Goal: Task Accomplishment & Management: Manage account settings

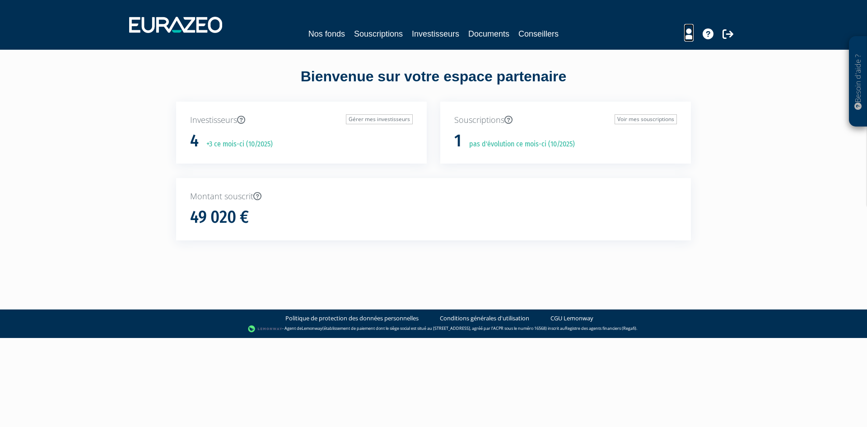
click at [686, 36] on icon at bounding box center [688, 33] width 9 height 11
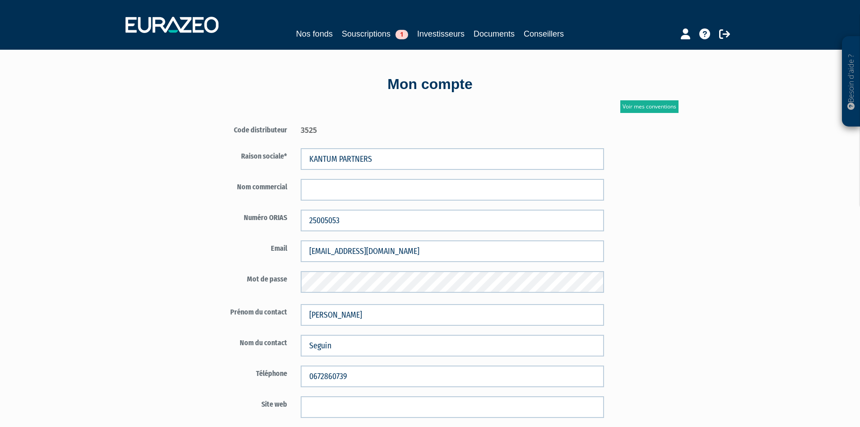
drag, startPoint x: 303, startPoint y: 129, endPoint x: 316, endPoint y: 130, distance: 13.2
click at [316, 130] on div "3525" at bounding box center [452, 129] width 317 height 14
drag, startPoint x: 316, startPoint y: 130, endPoint x: 301, endPoint y: 131, distance: 15.9
click at [301, 131] on div "3525" at bounding box center [452, 129] width 317 height 14
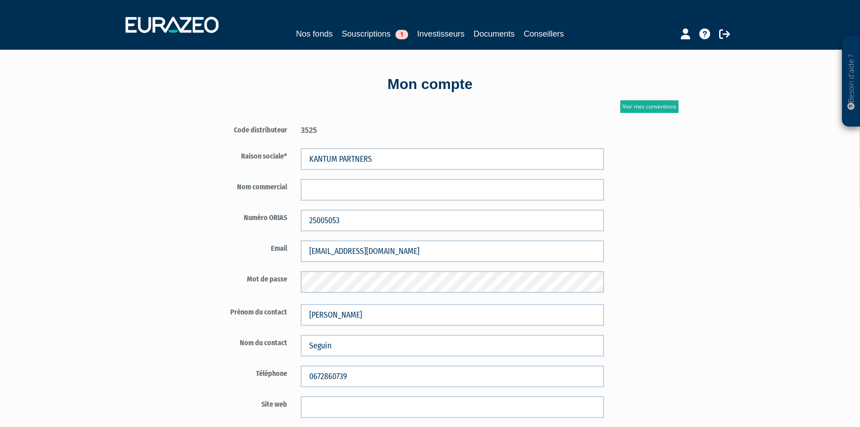
copy div "3525"
click at [649, 107] on link "Voir mes conventions" at bounding box center [649, 106] width 58 height 13
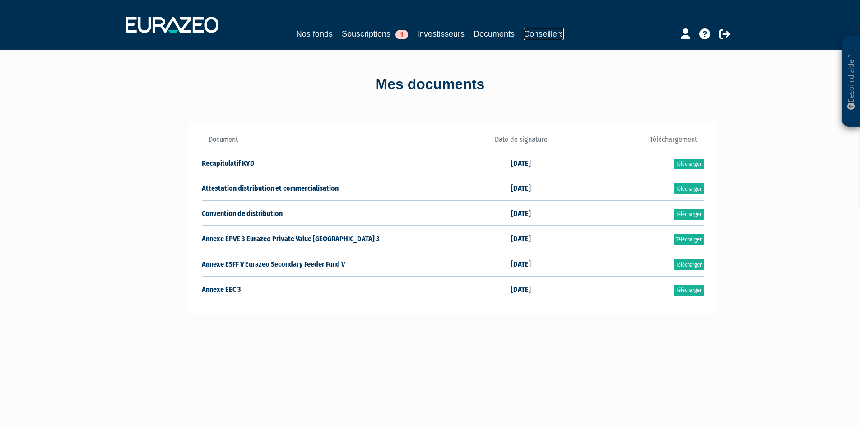
click at [543, 33] on link "Conseillers" at bounding box center [544, 34] width 40 height 13
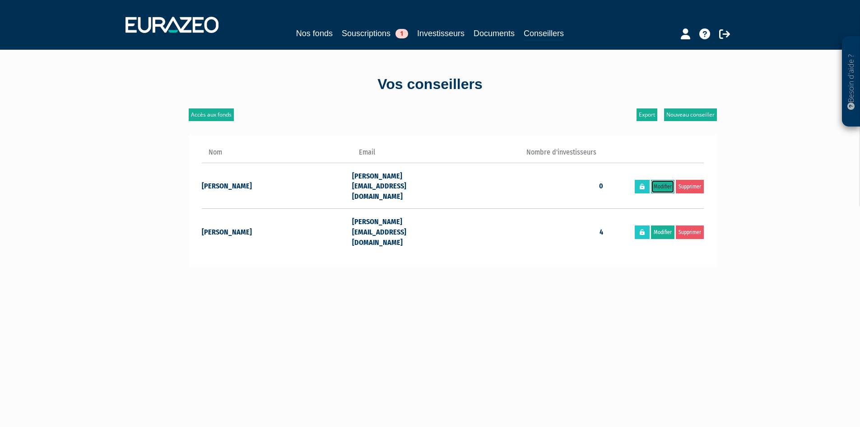
click at [662, 180] on link "Modifier" at bounding box center [662, 187] width 23 height 14
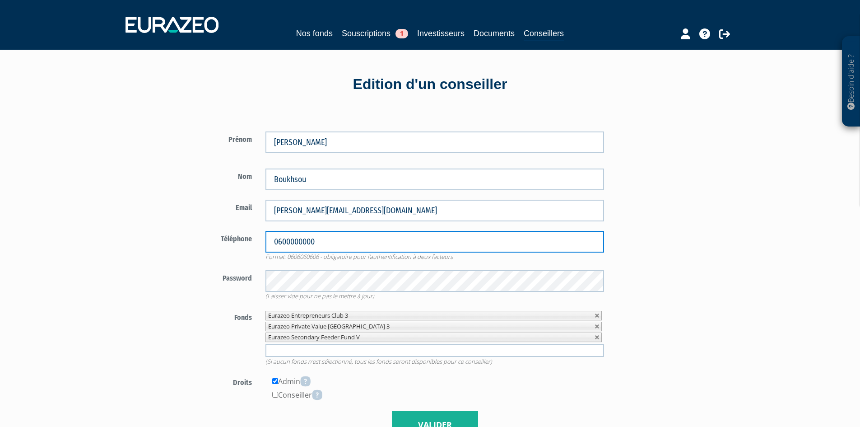
drag, startPoint x: 327, startPoint y: 237, endPoint x: 243, endPoint y: 238, distance: 83.5
click at [243, 238] on div "Téléphone 0600000000 Format: 0606060606 - obligatoire pour l'authentification à…" at bounding box center [400, 246] width 422 height 30
type input "0668252853"
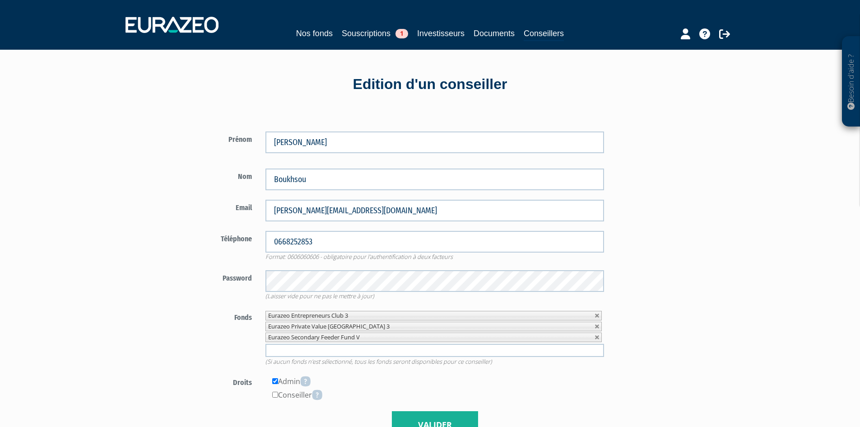
click at [210, 247] on div "Téléphone 0668252853 Format: 0606060606 - obligatoire pour l'authentification à…" at bounding box center [400, 246] width 422 height 30
click at [181, 282] on div "Prénom [PERSON_NAME] [GEOGRAPHIC_DATA]" at bounding box center [340, 280] width 348 height 344
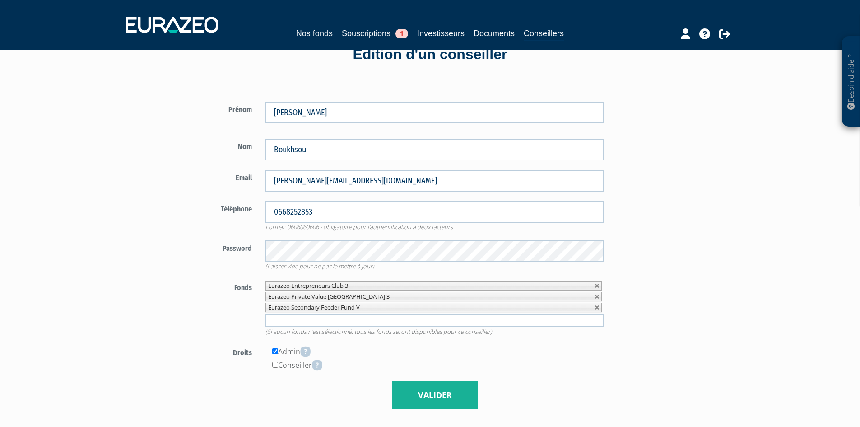
scroll to position [45, 0]
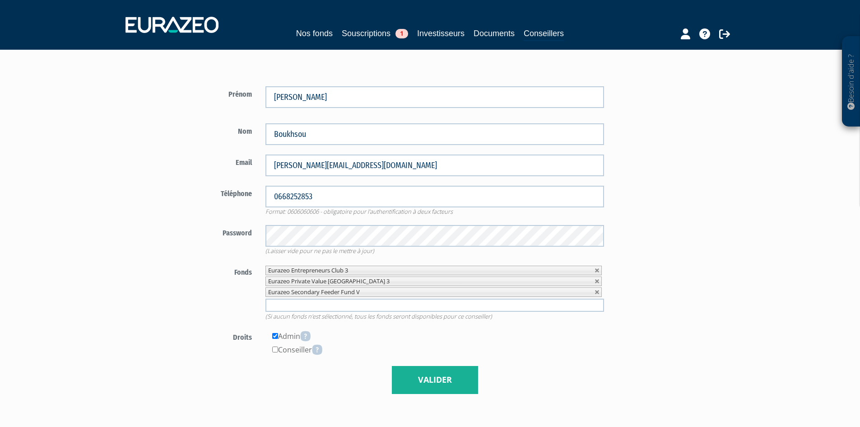
click at [158, 249] on div "Besoin d'aide ? × J'ai besoin d'aide Si vous avez une question à propos du fonc…" at bounding box center [430, 237] width 860 height 564
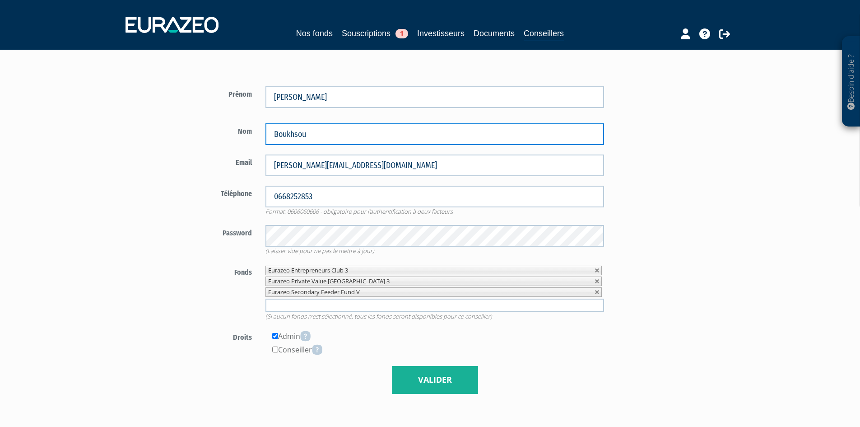
click at [334, 130] on input "Boukhsou" at bounding box center [434, 134] width 339 height 22
type input "Boukhsou"
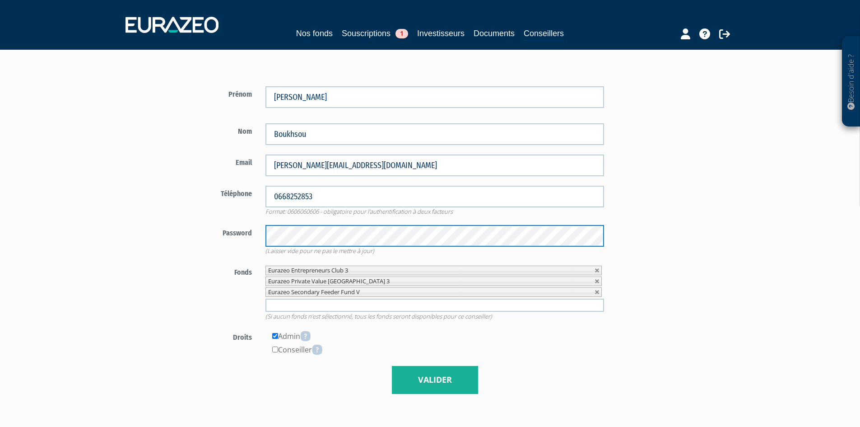
click at [158, 226] on div "Besoin d'aide ? × J'ai besoin d'aide Si vous avez une question à propos du fonc…" at bounding box center [430, 237] width 860 height 564
click at [246, 251] on div "Password (Laisser vide pour ne pas le mettre à jour)" at bounding box center [400, 240] width 422 height 30
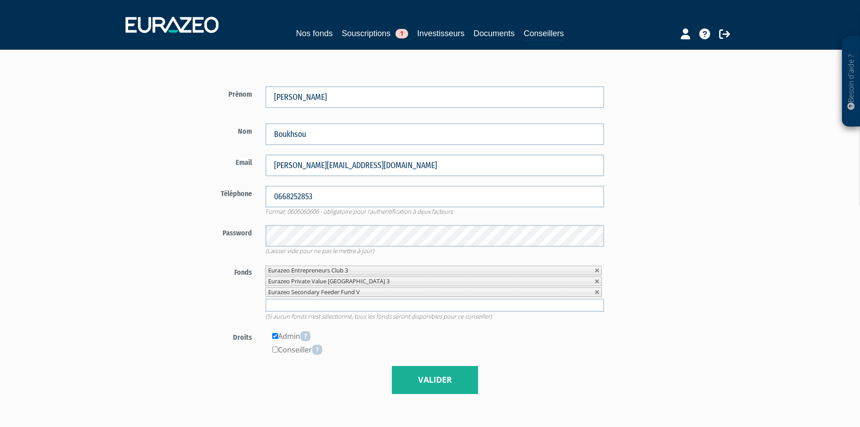
click at [219, 256] on form "Prénom Damien Nom Boukhsou 0668252853" at bounding box center [400, 239] width 422 height 307
click at [330, 299] on input "text" at bounding box center [434, 304] width 339 height 13
click at [202, 304] on div "Fonds Eurazeo Entrepreneurs Club 3 Eurazeo Private Value Europe 3 Eurazeo Secon…" at bounding box center [400, 292] width 422 height 56
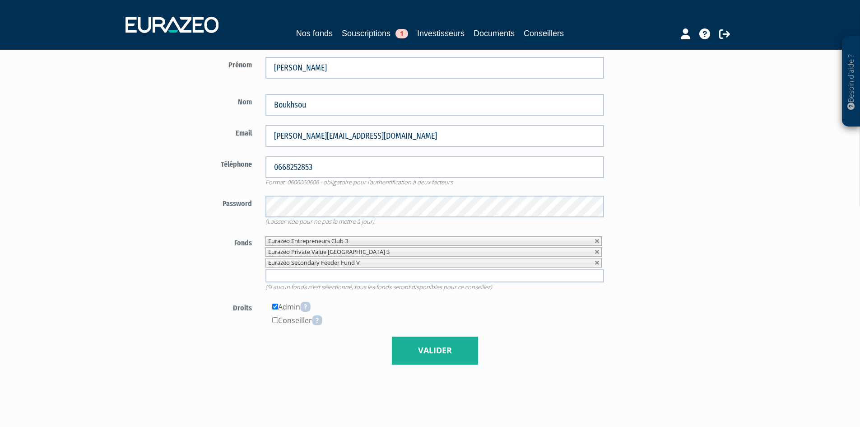
scroll to position [90, 0]
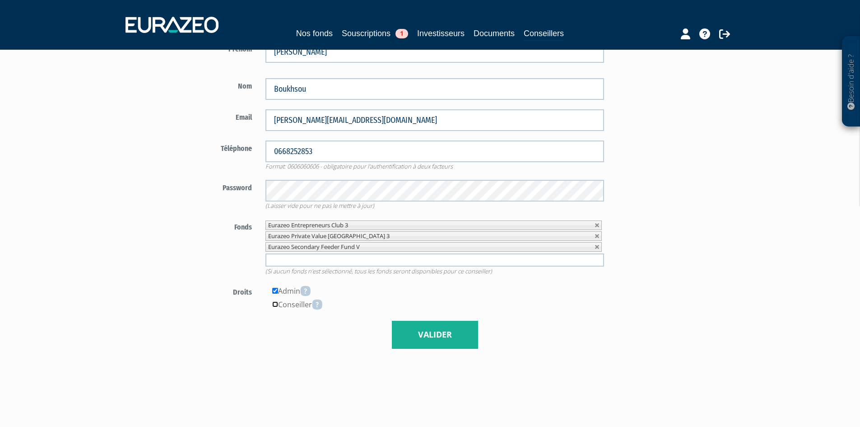
click at [276, 306] on input"] "checkbox" at bounding box center [275, 304] width 6 height 6
checkbox input"] "true"
click at [389, 288] on div "Admin" at bounding box center [434, 291] width 339 height 14
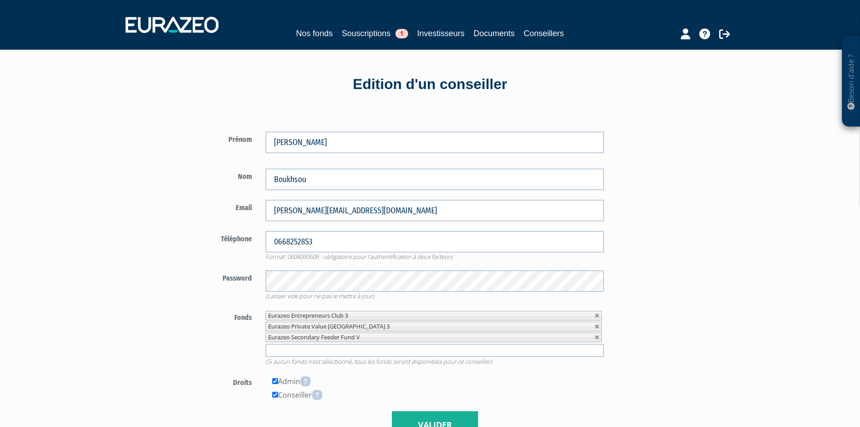
scroll to position [173, 0]
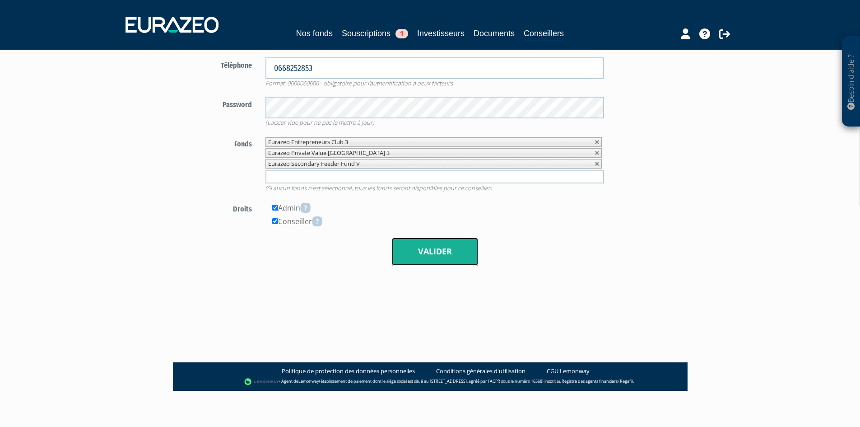
click at [444, 254] on button "Valider" at bounding box center [435, 251] width 86 height 28
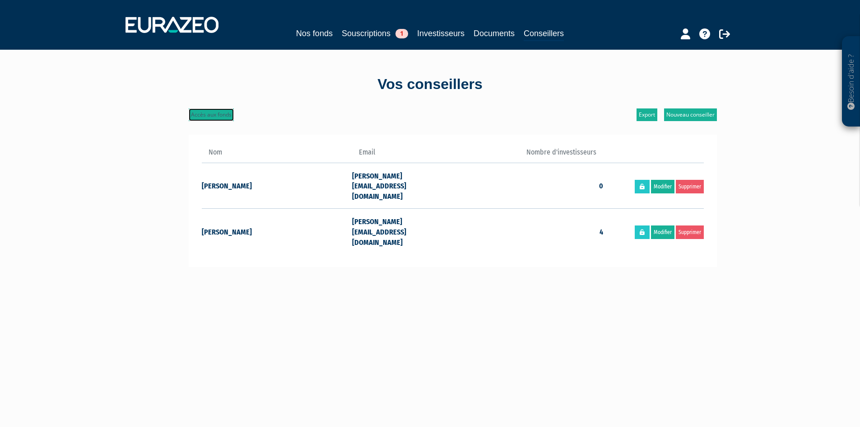
click at [215, 117] on link "Accès aux fonds" at bounding box center [211, 114] width 45 height 13
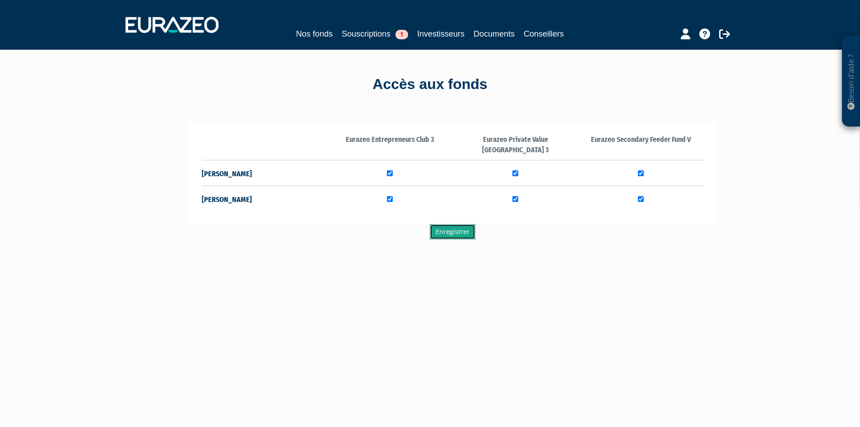
click at [462, 224] on input "Enregistrer" at bounding box center [453, 231] width 46 height 15
click at [314, 29] on link "Nos fonds" at bounding box center [314, 34] width 37 height 13
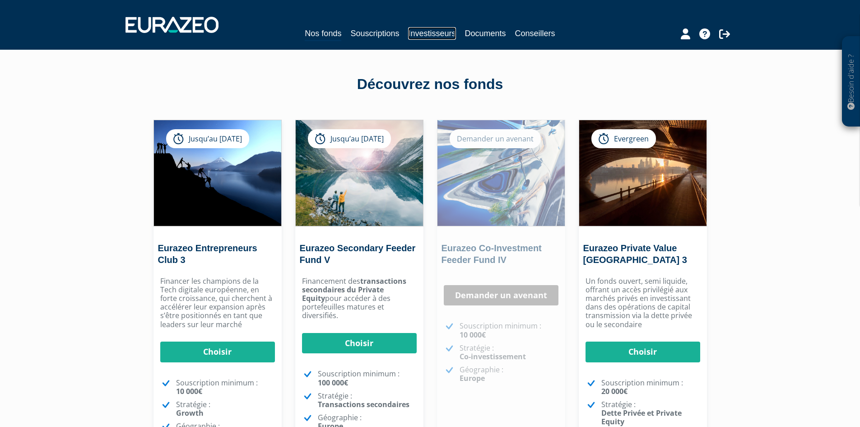
click at [431, 33] on link "Investisseurs" at bounding box center [431, 33] width 47 height 13
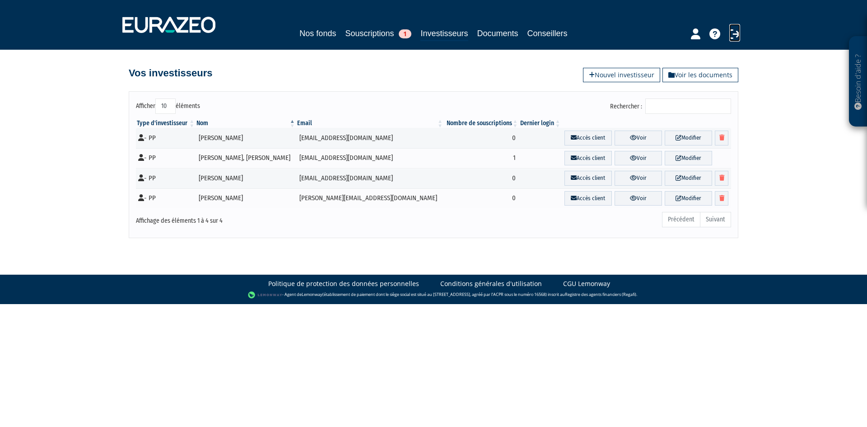
click at [734, 35] on icon at bounding box center [734, 33] width 11 height 11
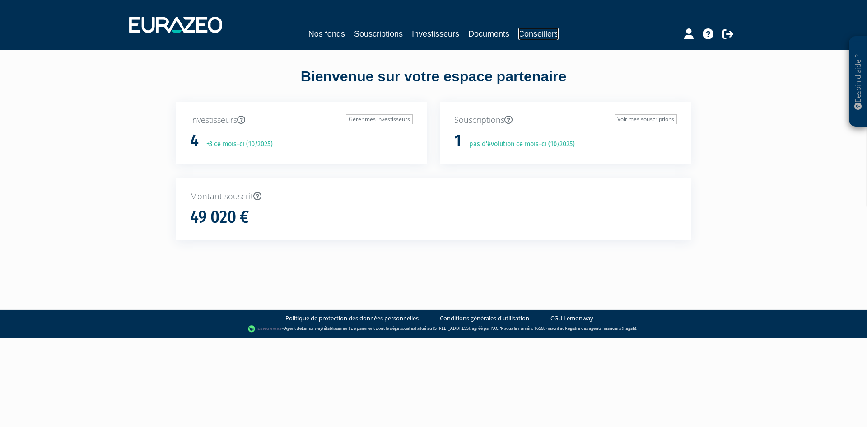
click at [555, 34] on link "Conseillers" at bounding box center [538, 34] width 40 height 13
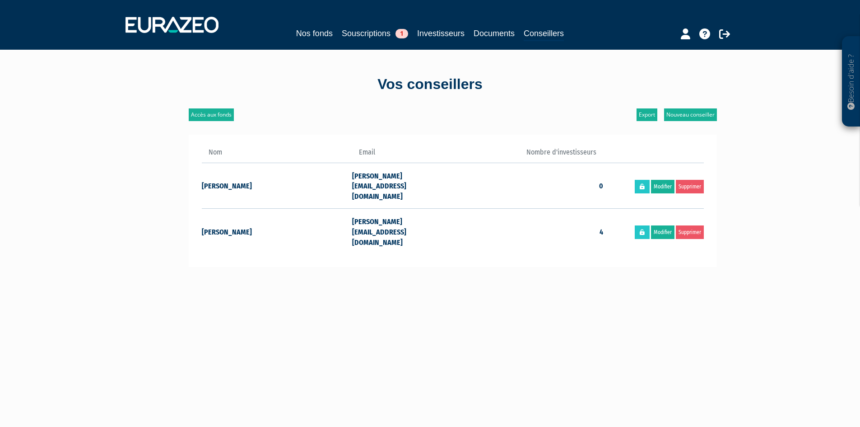
click at [381, 184] on td "[PERSON_NAME][EMAIL_ADDRESS][DOMAIN_NAME]" at bounding box center [402, 185] width 100 height 46
click at [664, 180] on link "Modifier" at bounding box center [662, 187] width 23 height 14
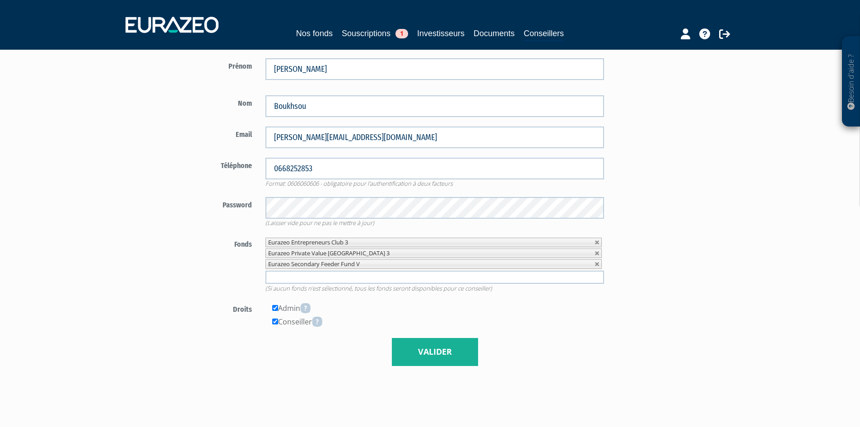
scroll to position [90, 0]
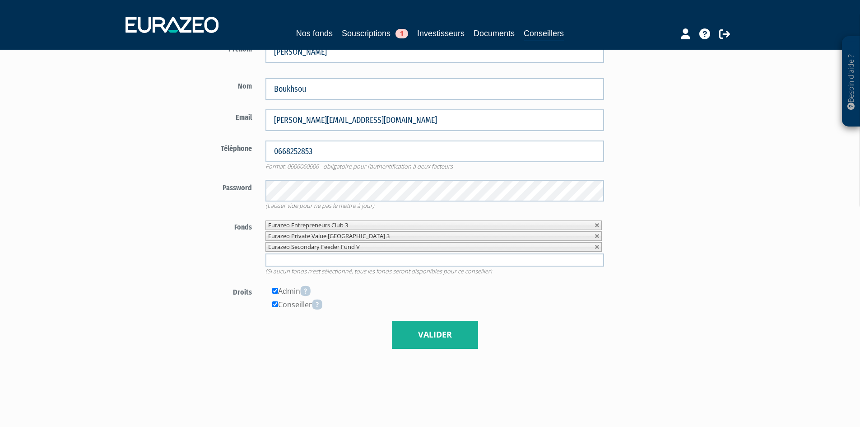
click at [216, 203] on div "Password (Laisser vide pour ne pas le mettre à jour)" at bounding box center [400, 195] width 422 height 30
click at [228, 236] on div "Fonds Eurazeo Entrepreneurs Club 3 Eurazeo Private Value Europe 3 Eurazeo Secon…" at bounding box center [400, 247] width 422 height 56
click at [424, 329] on button "Valider" at bounding box center [435, 334] width 86 height 28
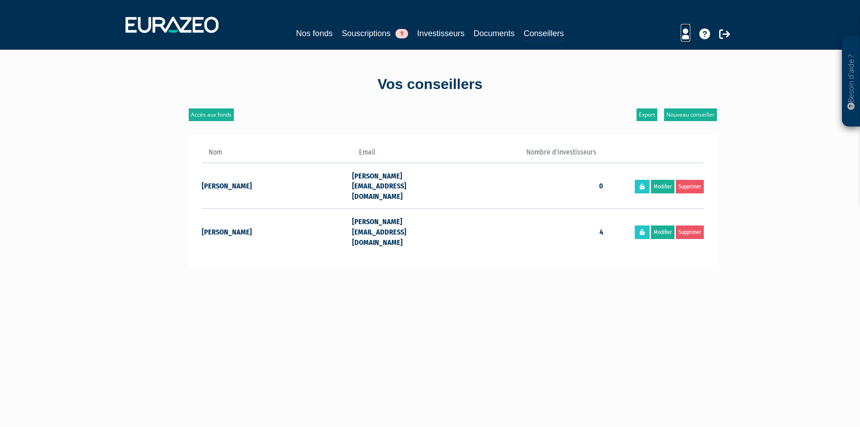
click at [687, 33] on icon at bounding box center [685, 33] width 9 height 11
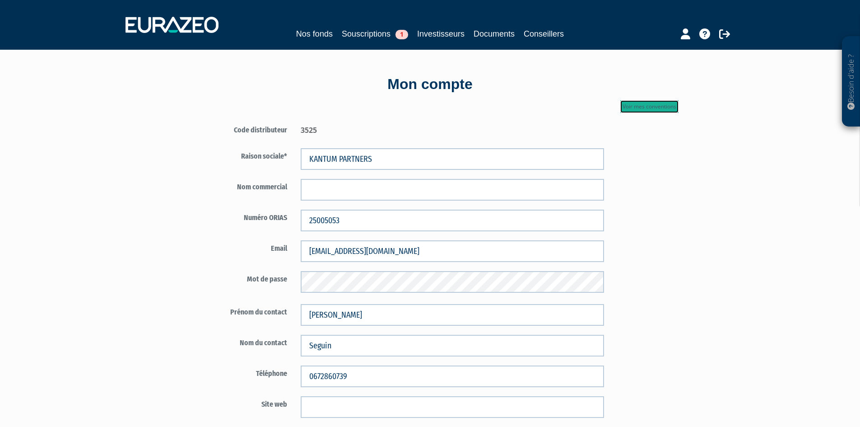
click at [634, 111] on link "Voir mes conventions" at bounding box center [649, 106] width 58 height 13
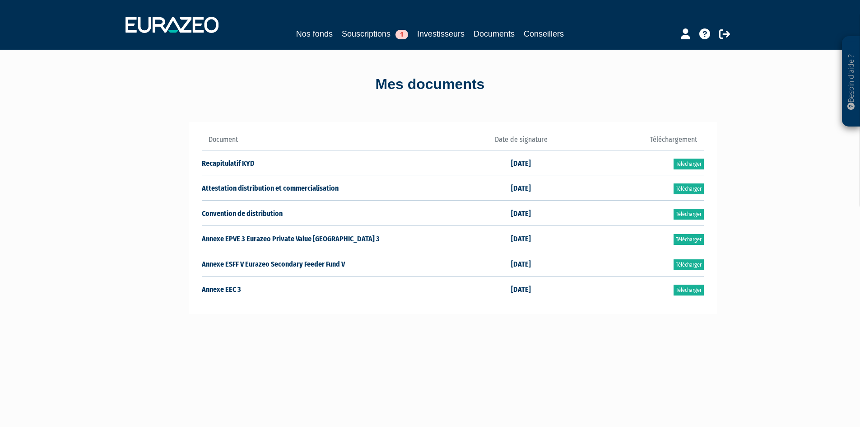
click at [568, 36] on div "Nos fonds Souscriptions 1 Investisseurs Documents Conseillers" at bounding box center [430, 34] width 415 height 13
click at [559, 36] on link "Conseillers" at bounding box center [544, 34] width 40 height 13
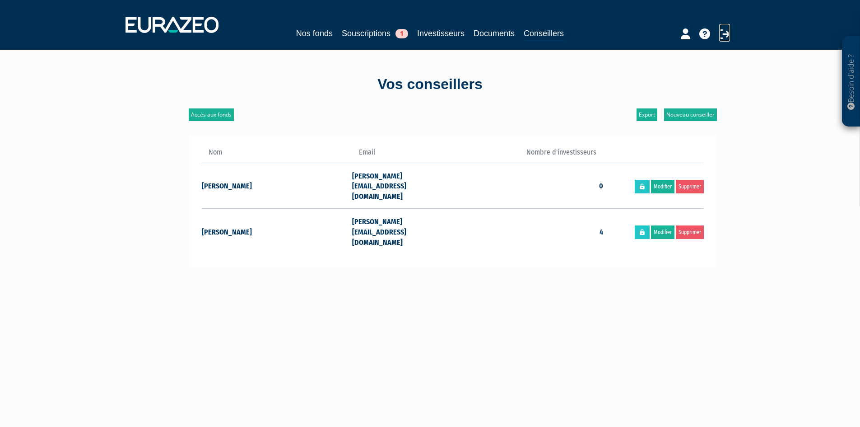
click at [724, 31] on icon at bounding box center [724, 33] width 11 height 11
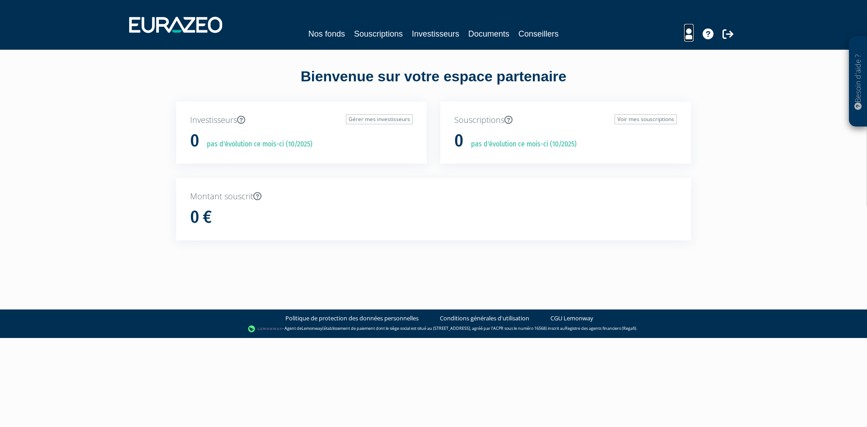
click at [684, 32] on icon at bounding box center [688, 33] width 9 height 11
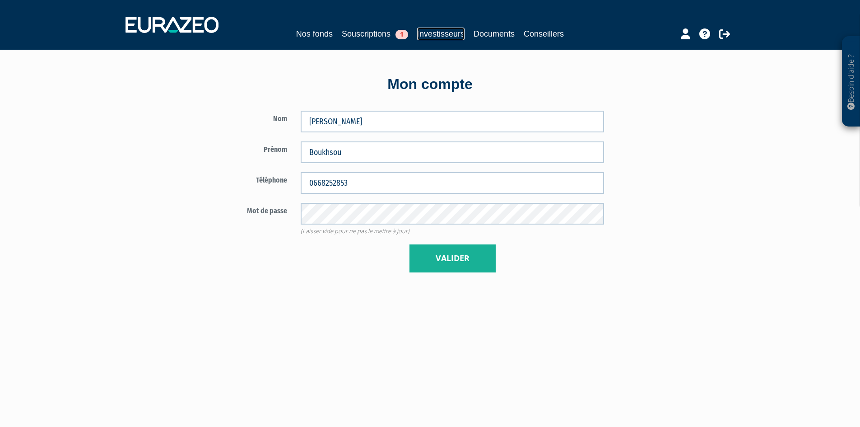
click at [445, 34] on link "Investisseurs" at bounding box center [440, 34] width 47 height 13
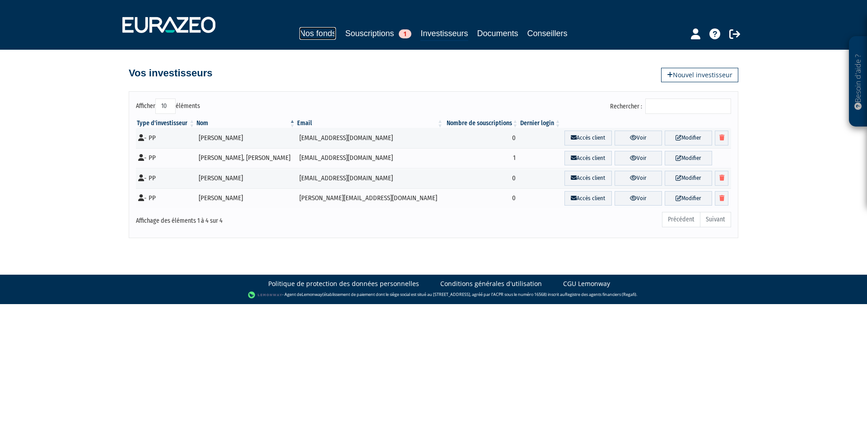
click at [299, 31] on link "Nos fonds" at bounding box center [317, 33] width 37 height 13
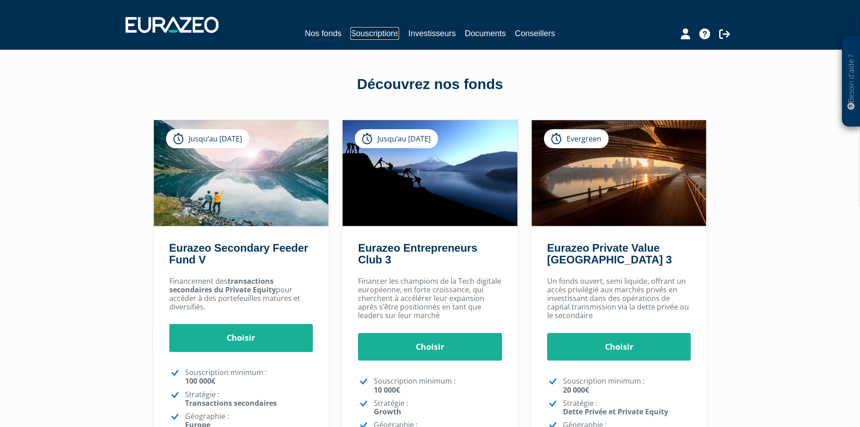
click at [369, 32] on link "Souscriptions" at bounding box center [374, 33] width 49 height 13
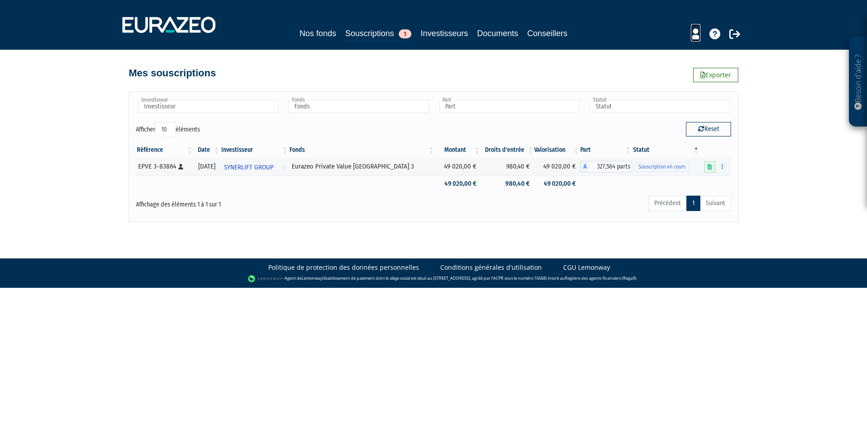
click at [692, 37] on icon at bounding box center [695, 33] width 9 height 11
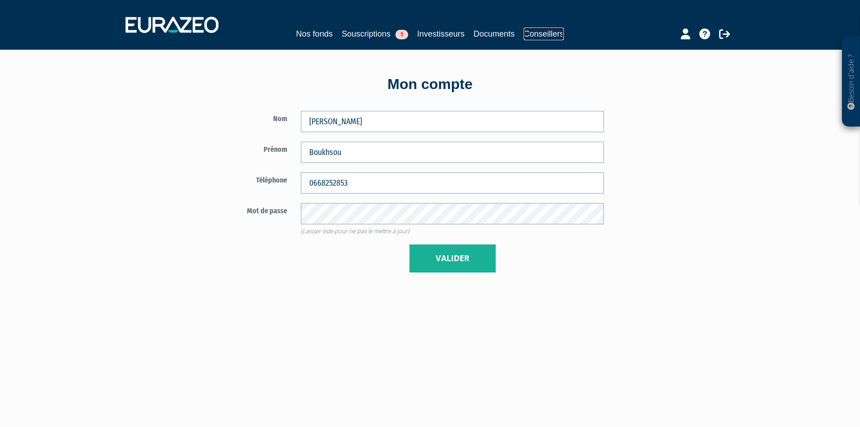
click at [535, 34] on link "Conseillers" at bounding box center [544, 34] width 40 height 13
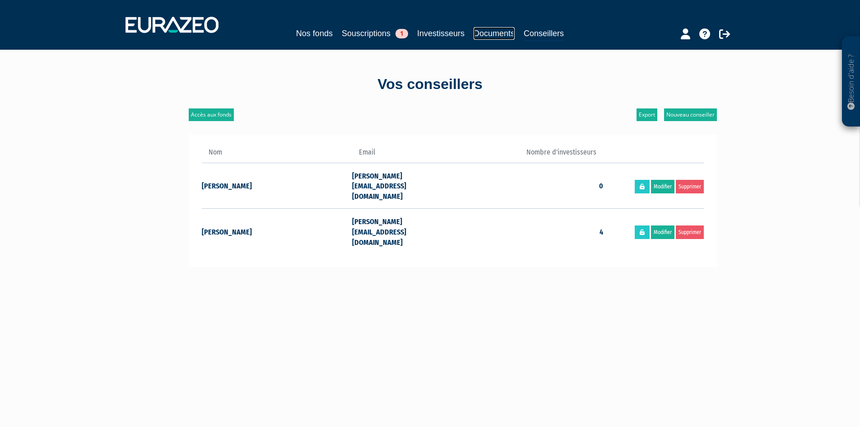
click at [498, 35] on link "Documents" at bounding box center [493, 33] width 41 height 13
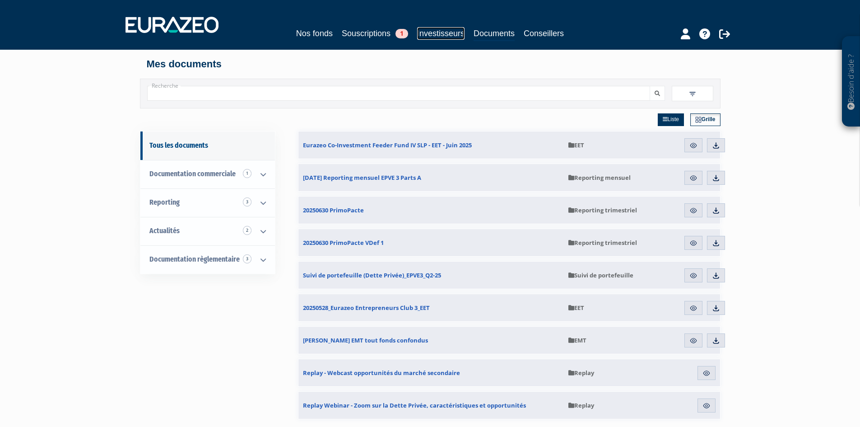
click at [436, 32] on link "Investisseurs" at bounding box center [440, 33] width 47 height 13
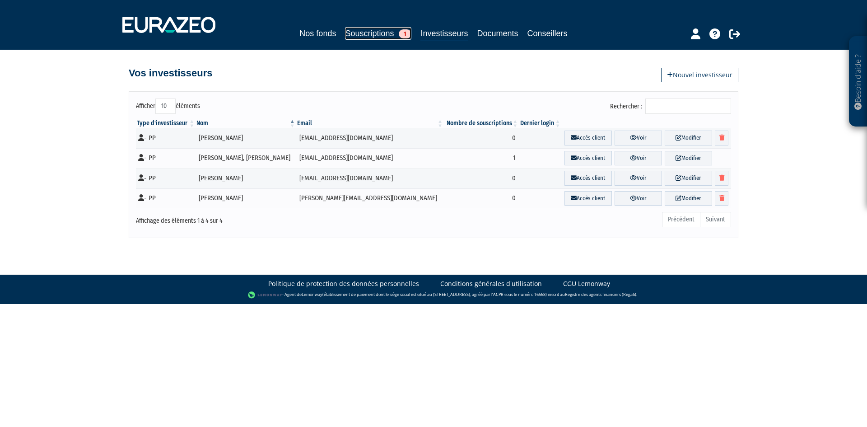
click at [377, 33] on link "Souscriptions 1" at bounding box center [378, 33] width 66 height 13
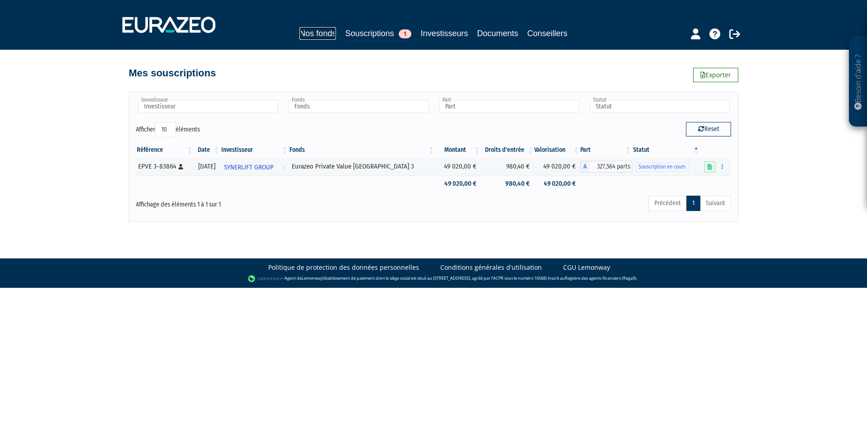
click at [299, 37] on link "Nos fonds" at bounding box center [317, 33] width 37 height 13
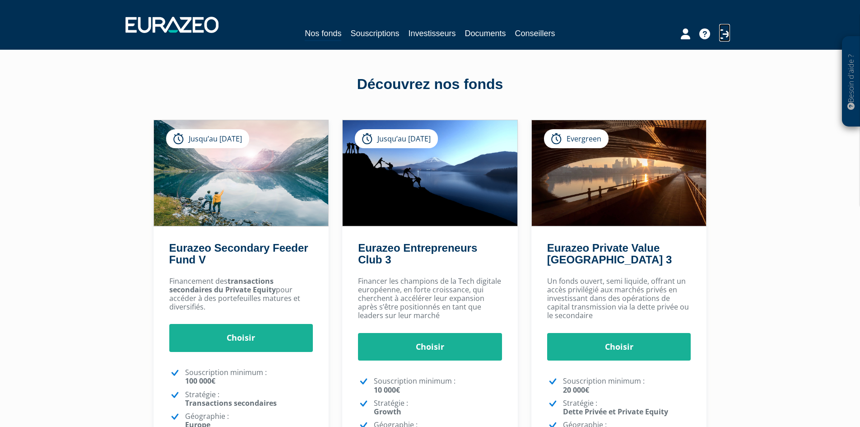
click at [724, 32] on icon at bounding box center [724, 33] width 11 height 11
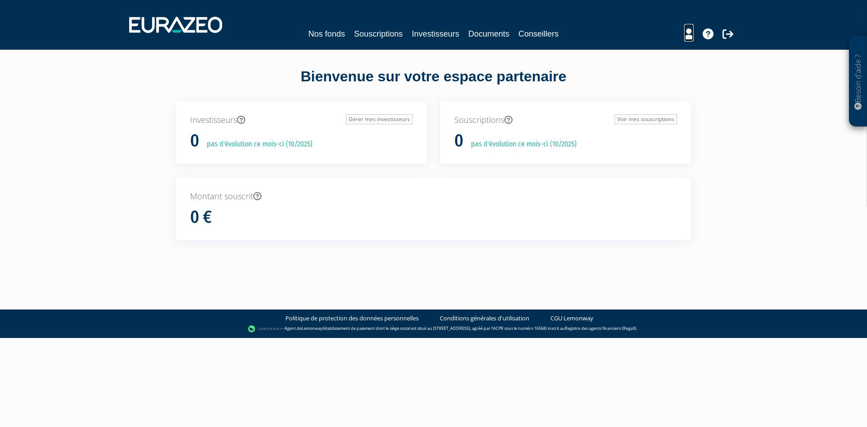
click at [687, 37] on icon at bounding box center [688, 33] width 9 height 11
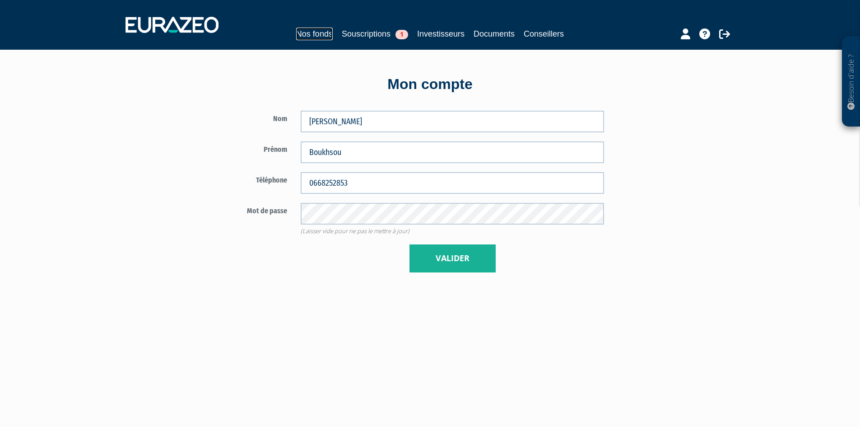
click at [299, 32] on link "Nos fonds" at bounding box center [314, 34] width 37 height 13
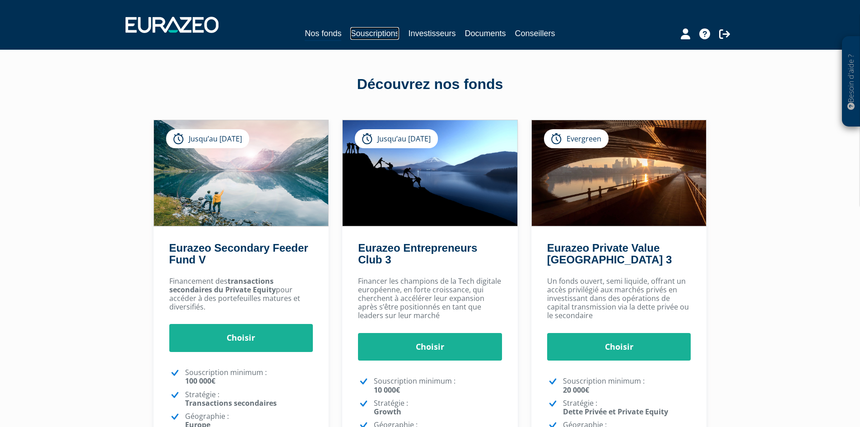
click at [372, 34] on link "Souscriptions" at bounding box center [374, 33] width 49 height 13
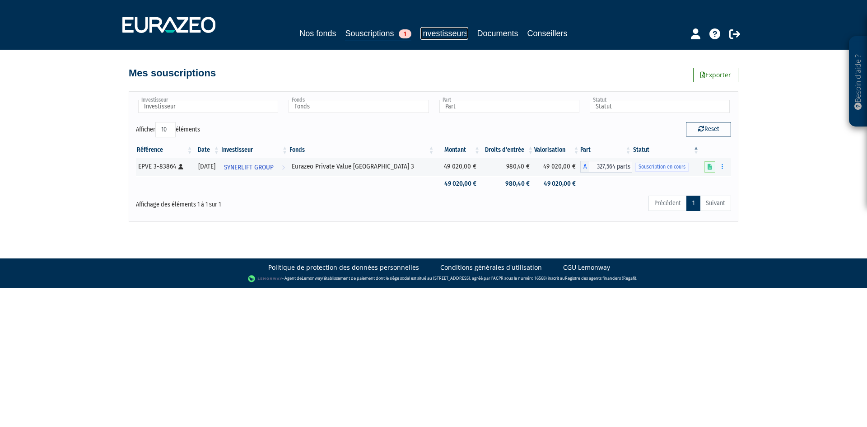
click at [435, 33] on link "Investisseurs" at bounding box center [443, 33] width 47 height 13
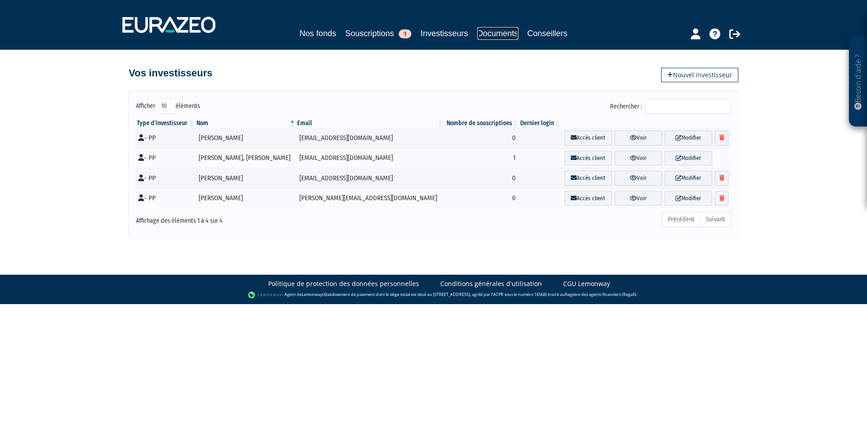
click at [495, 34] on link "Documents" at bounding box center [497, 33] width 41 height 13
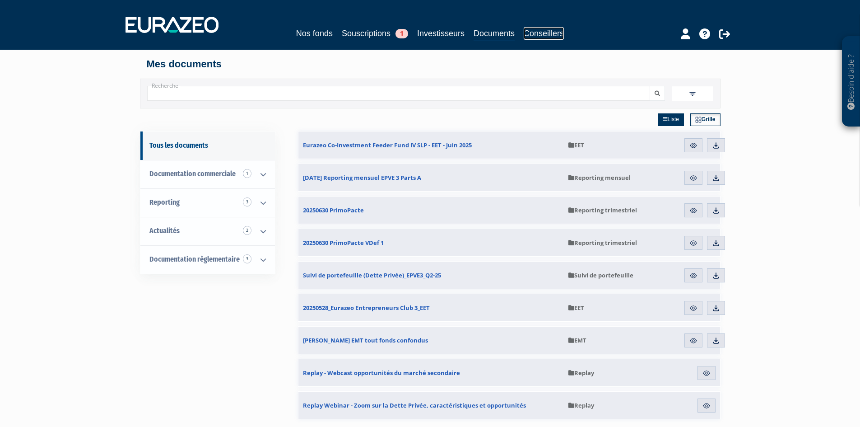
click at [546, 34] on link "Conseillers" at bounding box center [544, 33] width 40 height 13
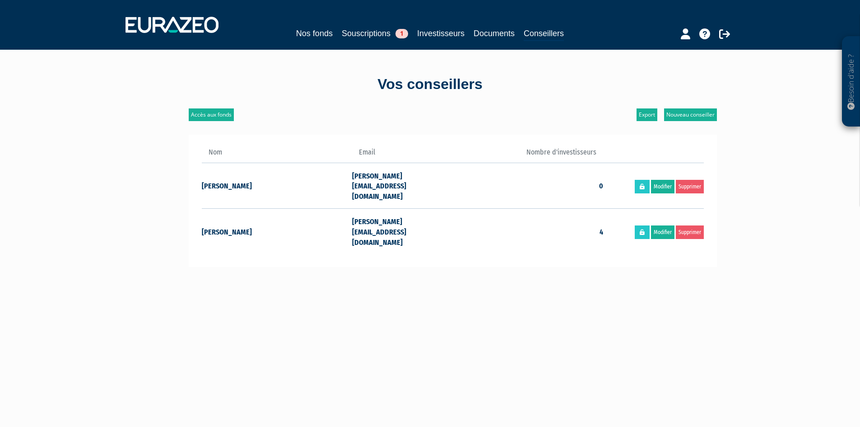
click at [730, 32] on div at bounding box center [689, 33] width 104 height 18
click at [726, 35] on icon at bounding box center [724, 33] width 11 height 11
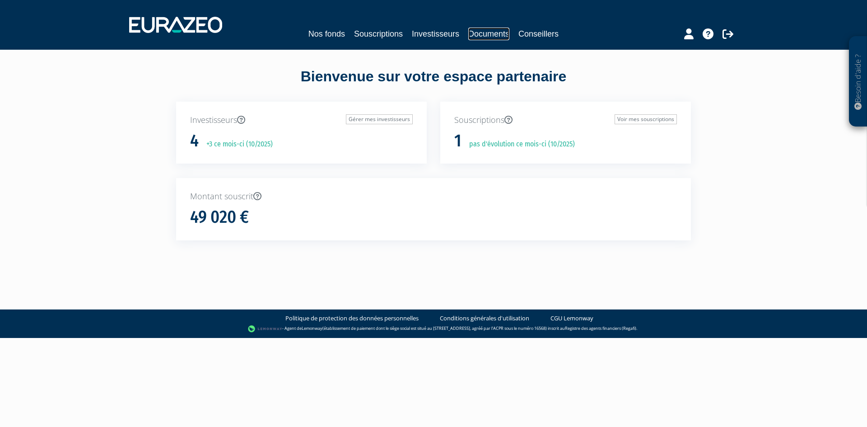
click at [482, 30] on link "Documents" at bounding box center [488, 34] width 41 height 13
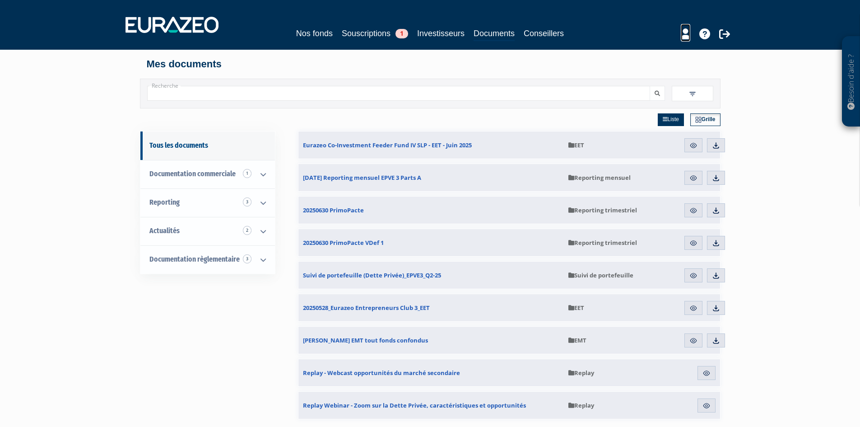
click at [688, 32] on icon at bounding box center [685, 33] width 9 height 11
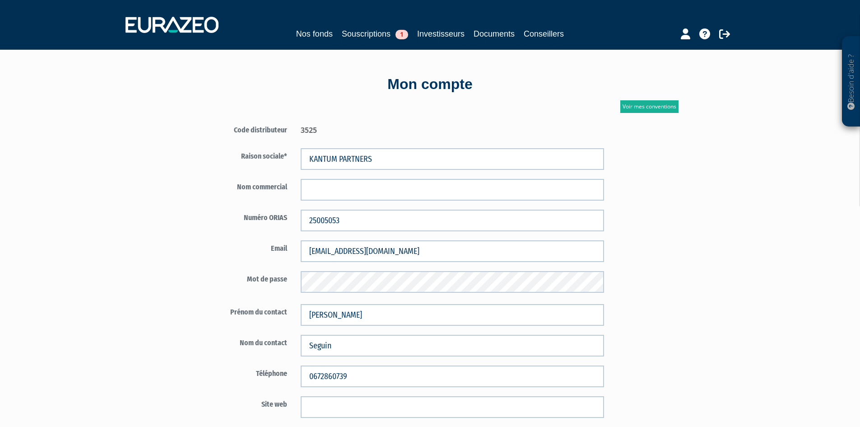
drag, startPoint x: 302, startPoint y: 131, endPoint x: 315, endPoint y: 128, distance: 13.5
click at [317, 130] on div "3525" at bounding box center [452, 129] width 317 height 14
copy div "3525"
click at [540, 35] on link "Conseillers" at bounding box center [544, 34] width 40 height 13
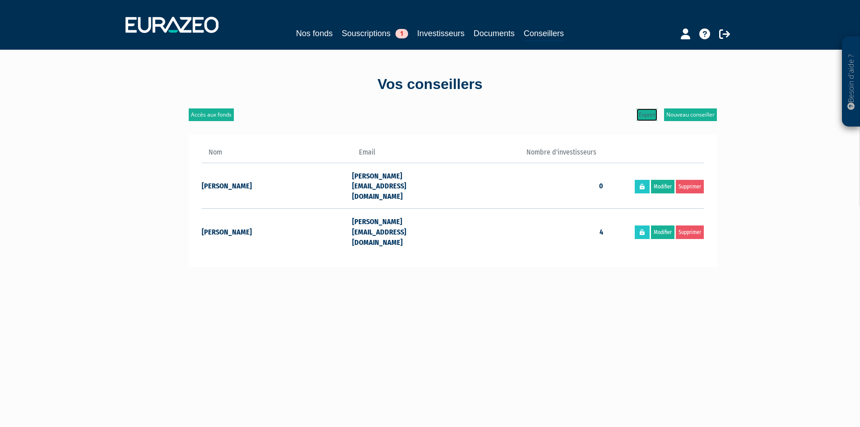
click at [648, 116] on link "Export" at bounding box center [646, 114] width 21 height 13
click at [684, 297] on div "Accès aux fonds Nouveau conseiller Export Nom Email Nombre d'investisseurs Dami…" at bounding box center [430, 321] width 528 height 427
